Goal: Information Seeking & Learning: Learn about a topic

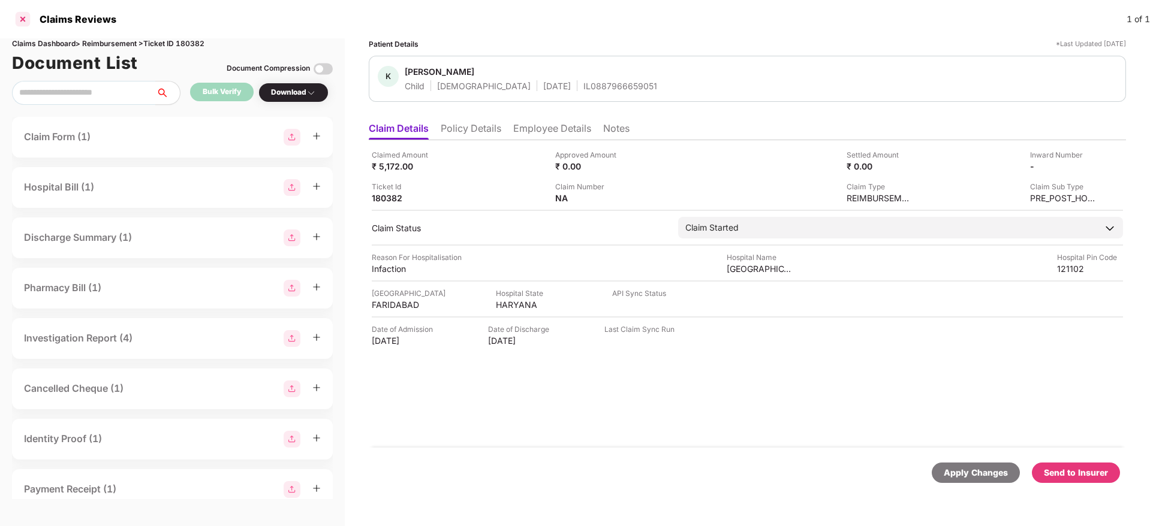
click at [17, 23] on div at bounding box center [22, 19] width 19 height 19
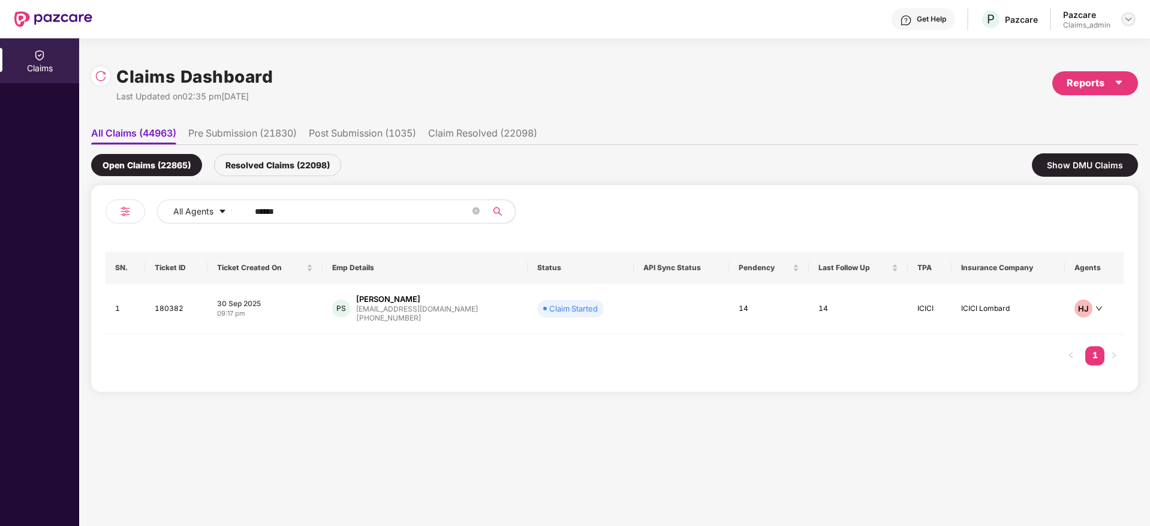
click at [1127, 14] on img at bounding box center [1129, 19] width 10 height 10
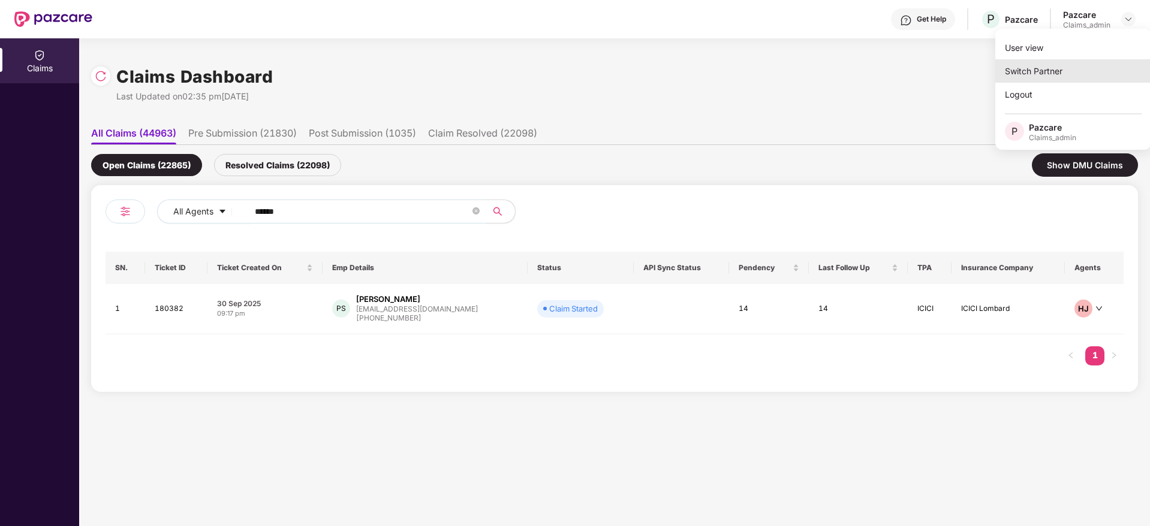
click at [1028, 68] on div "Switch Partner" at bounding box center [1073, 70] width 156 height 23
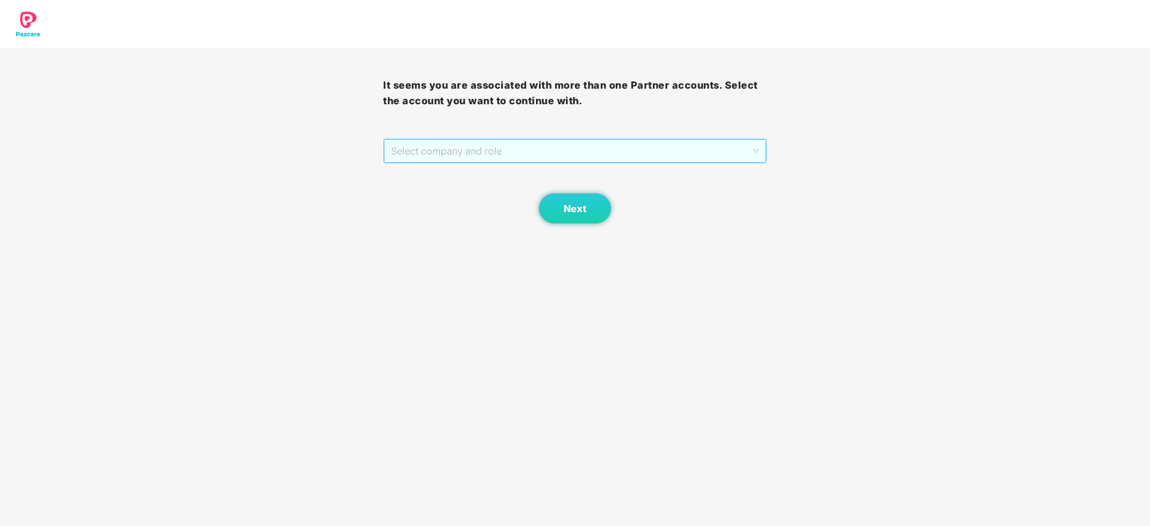
click at [463, 155] on span "Select company and role" at bounding box center [575, 151] width 368 height 23
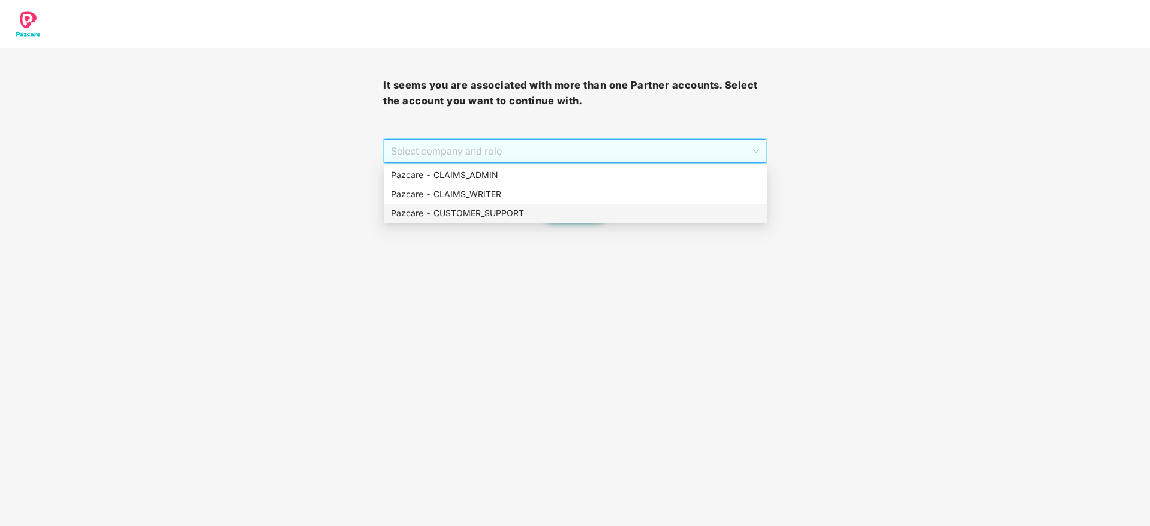
click at [483, 220] on div "Pazcare - CUSTOMER_SUPPORT" at bounding box center [575, 213] width 383 height 19
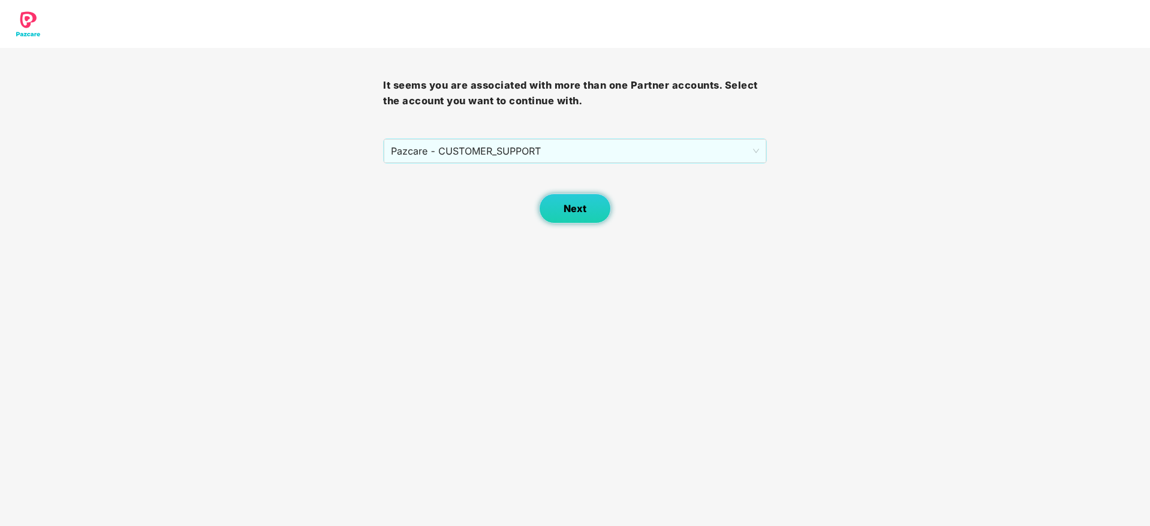
click at [561, 205] on button "Next" at bounding box center [575, 209] width 72 height 30
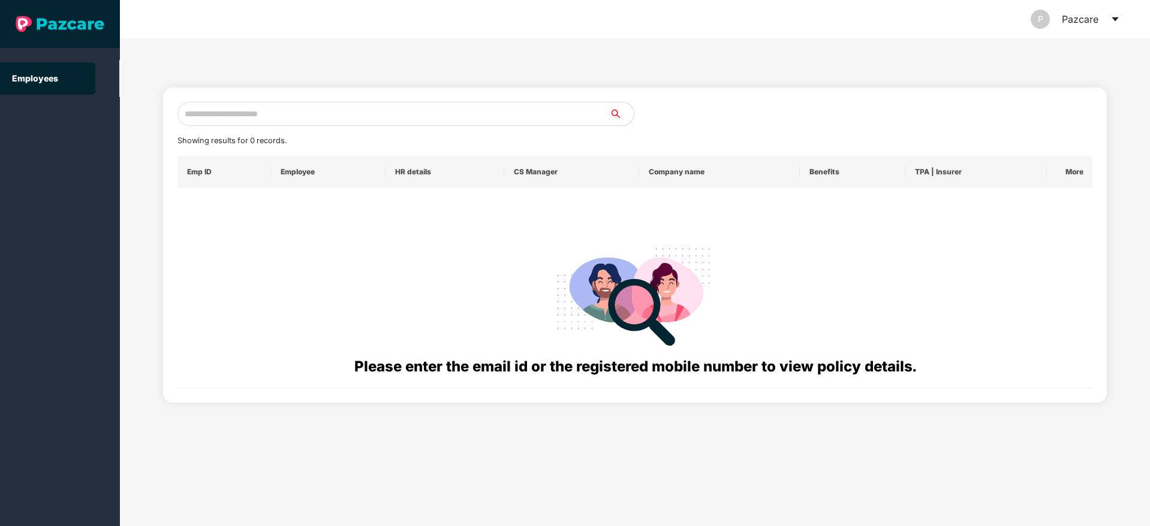
click at [204, 112] on input "text" at bounding box center [393, 114] width 432 height 24
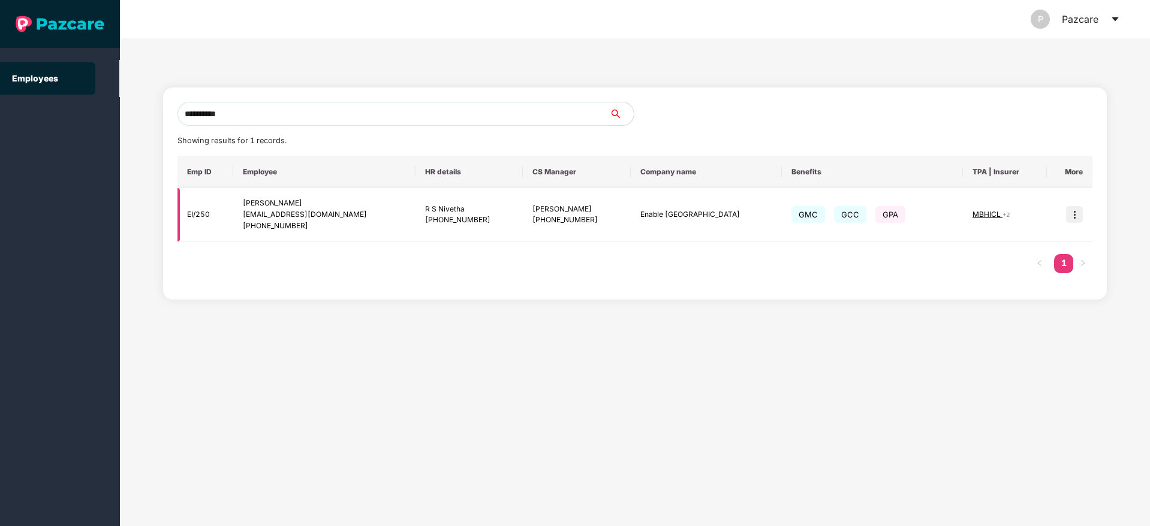
type input "**********"
click at [1091, 217] on td at bounding box center [1070, 215] width 46 height 54
click at [1072, 216] on img at bounding box center [1074, 214] width 17 height 17
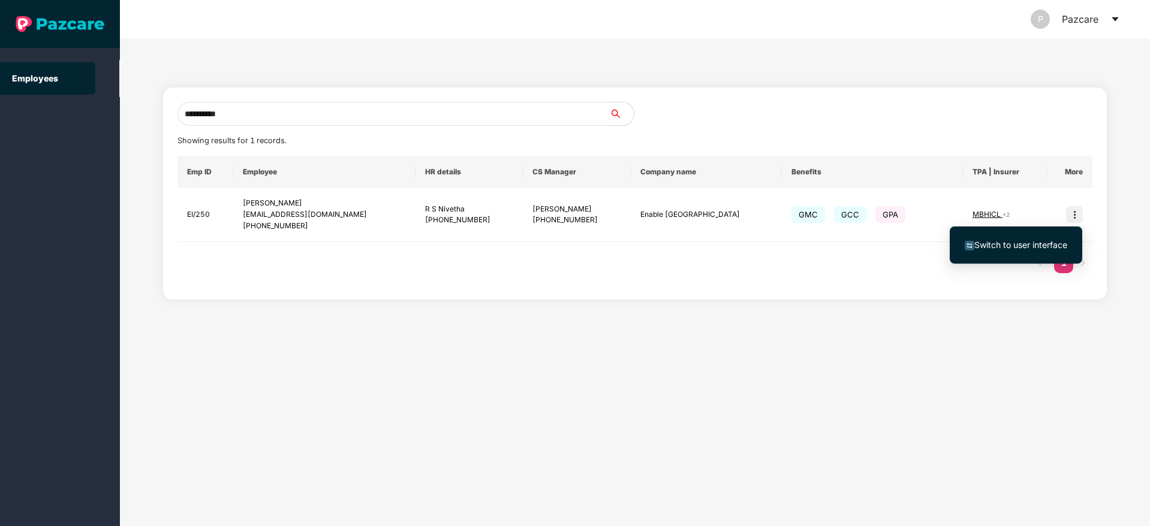
click at [998, 245] on span "Switch to user interface" at bounding box center [1020, 245] width 93 height 10
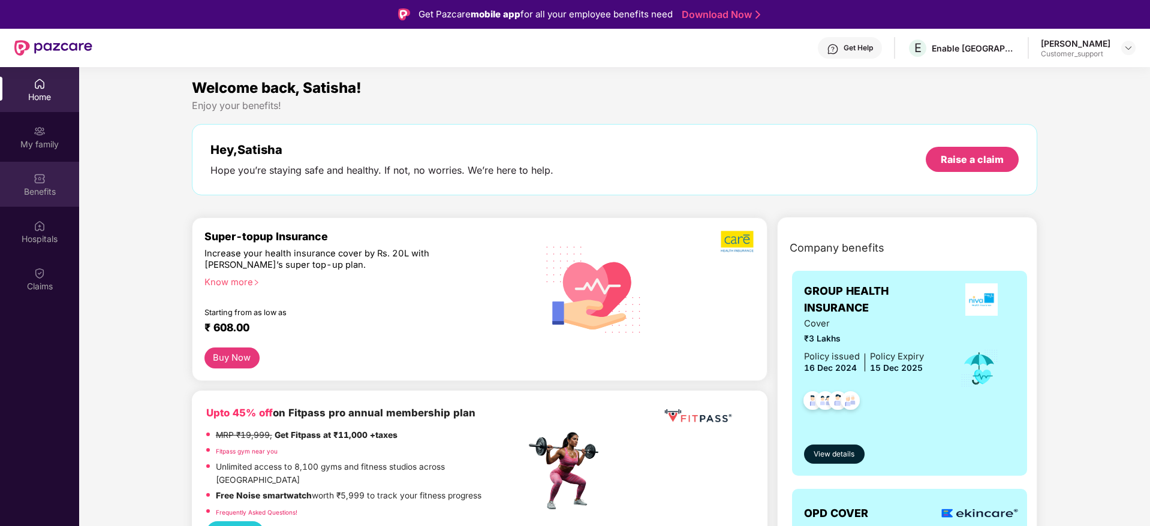
click at [33, 185] on div "Benefits" at bounding box center [39, 184] width 79 height 45
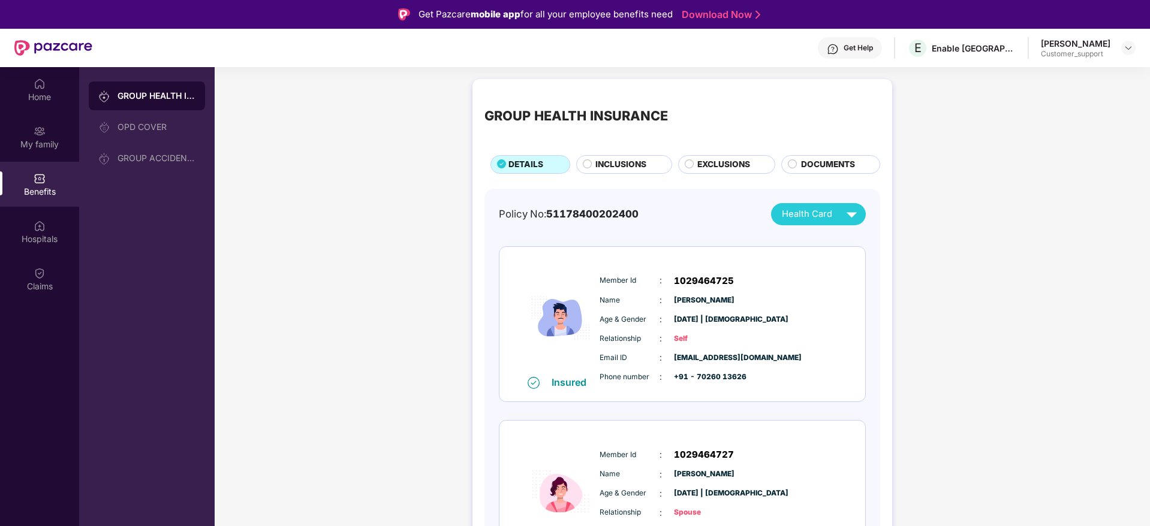
click at [606, 160] on span "INCLUSIONS" at bounding box center [620, 164] width 51 height 13
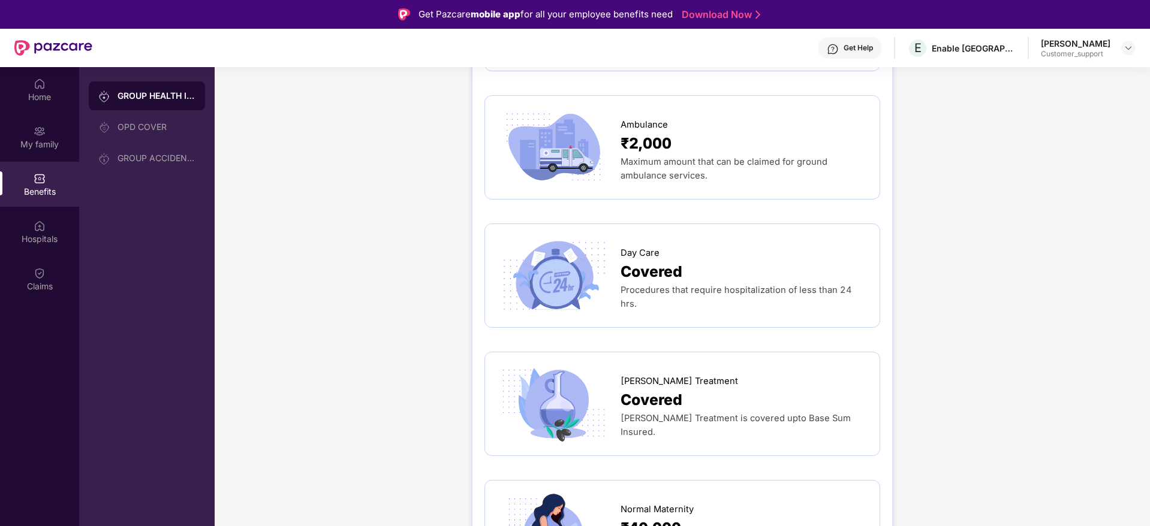
scroll to position [1007, 0]
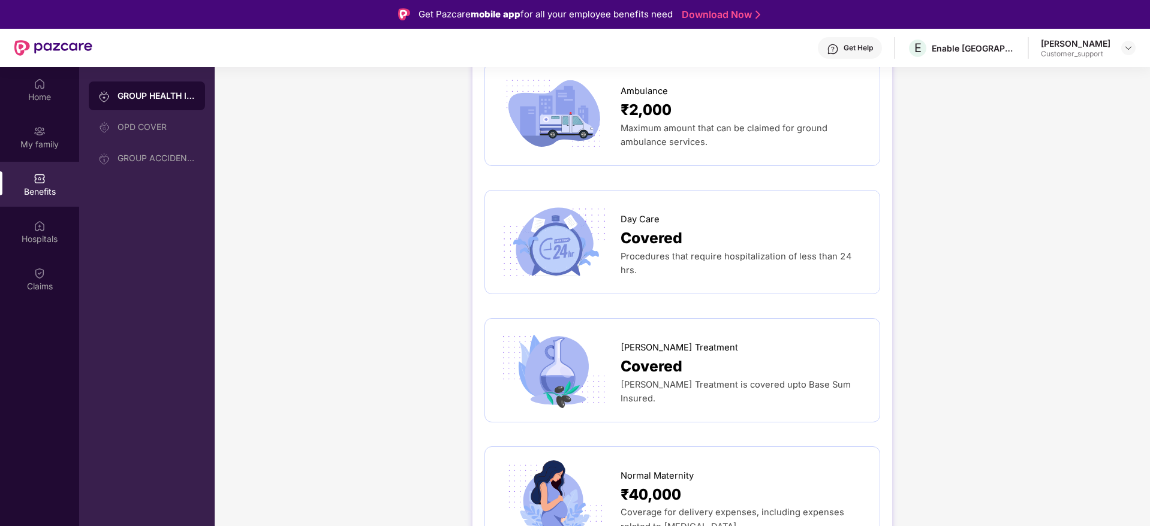
click at [959, 201] on div "GROUP HEALTH INSURANCE DETAILS INCLUSIONS EXCLUSIONS DOCUMENTS Sum Insured ₹3,0…" at bounding box center [682, 223] width 935 height 2315
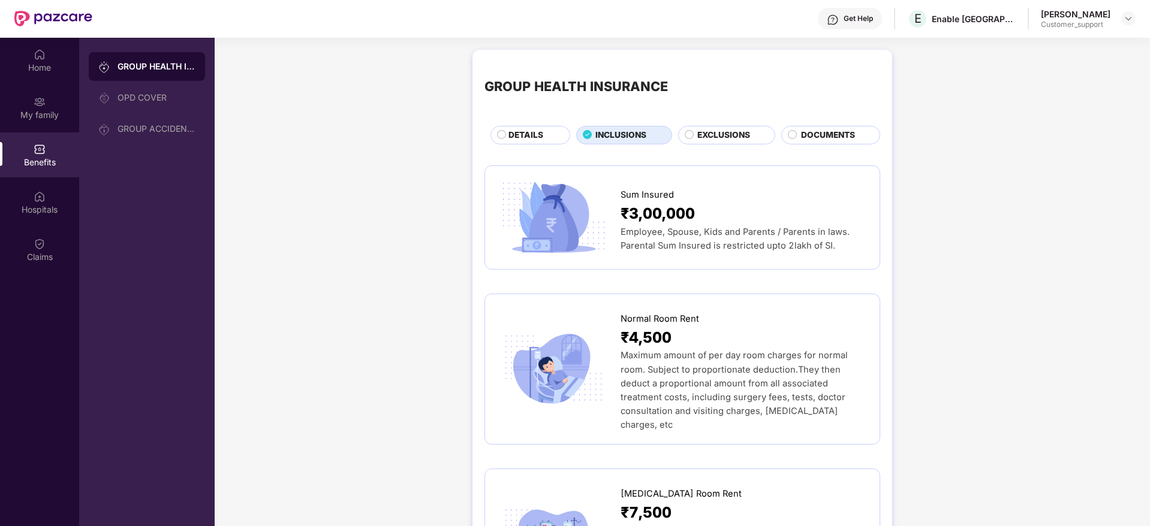
scroll to position [0, 0]
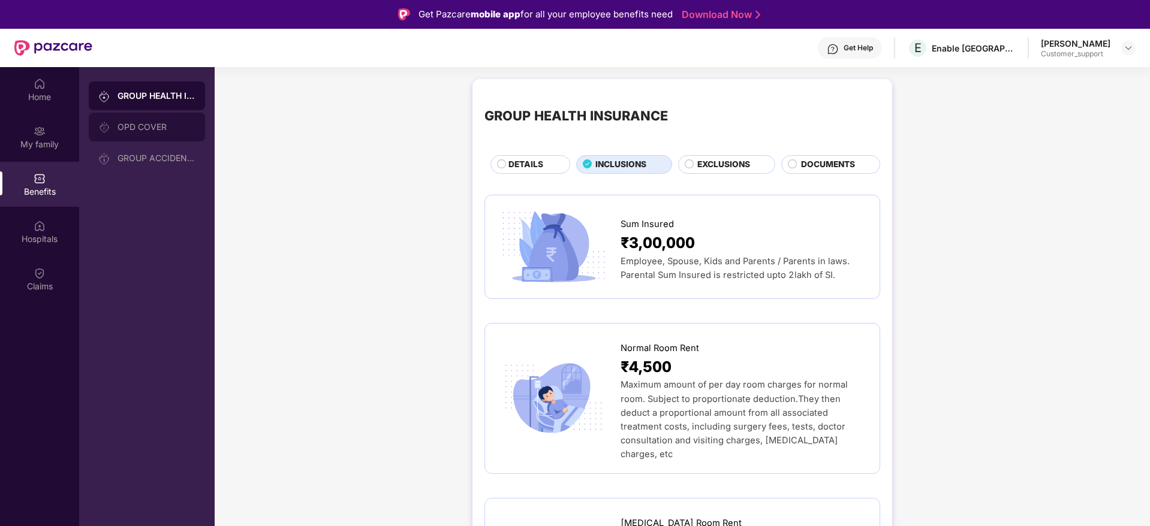
click at [165, 133] on div "OPD COVER" at bounding box center [147, 127] width 116 height 29
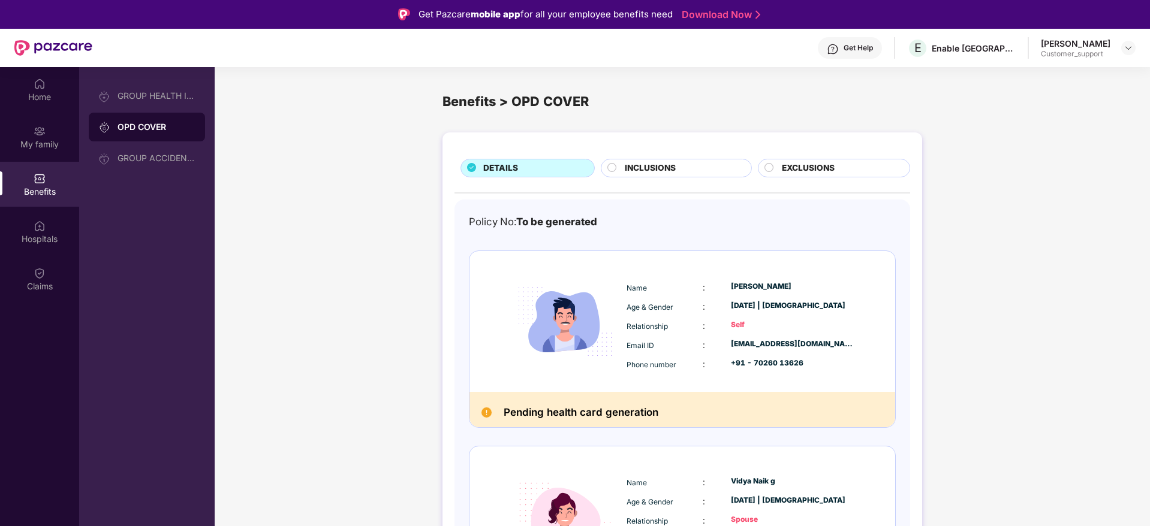
click at [699, 166] on div "INCLUSIONS" at bounding box center [682, 169] width 126 height 15
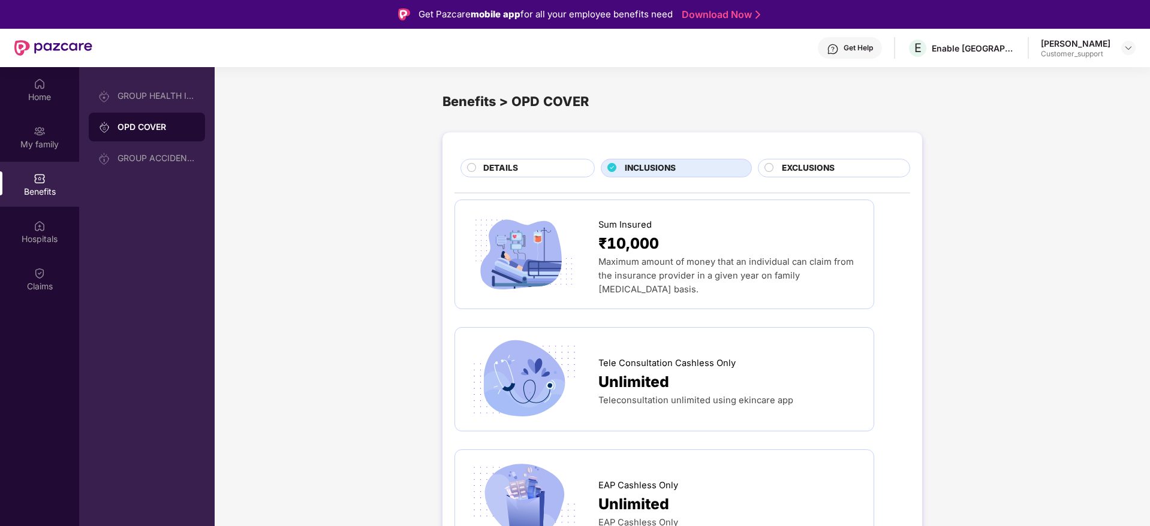
click at [873, 46] on div "Get Help" at bounding box center [858, 48] width 29 height 10
click at [823, 166] on span "EXCLUSIONS" at bounding box center [808, 168] width 53 height 13
